Goal: Task Accomplishment & Management: Use online tool/utility

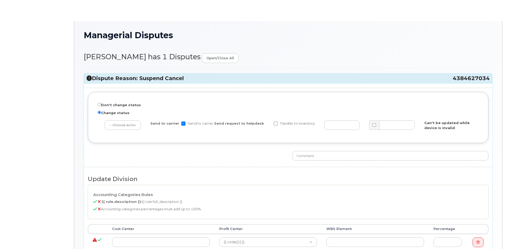
radio input "true"
select select "14059"
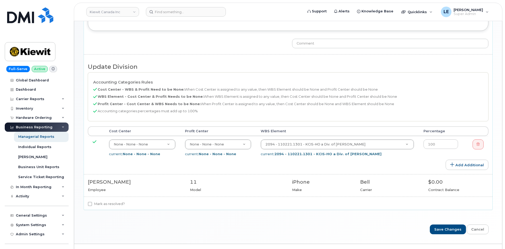
scroll to position [151, 0]
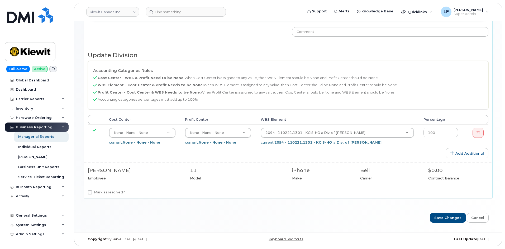
click at [115, 193] on label "Mark as resolved?" at bounding box center [106, 192] width 37 height 6
click at [92, 193] on input "Mark as resolved?" at bounding box center [90, 192] width 4 height 4
checkbox input "true"
click at [443, 216] on input "Save Changes" at bounding box center [448, 218] width 36 height 10
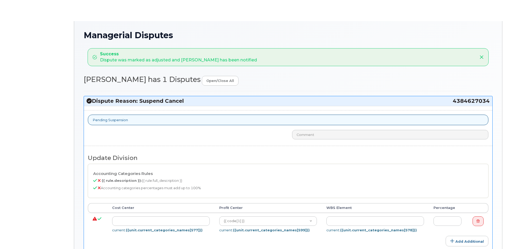
select select "14059"
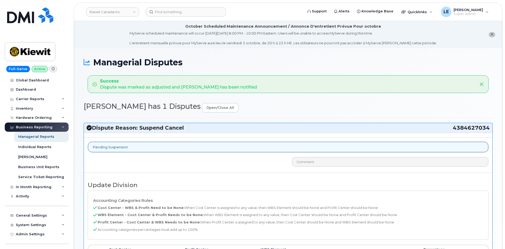
scroll to position [128, 0]
